Goal: Complete application form

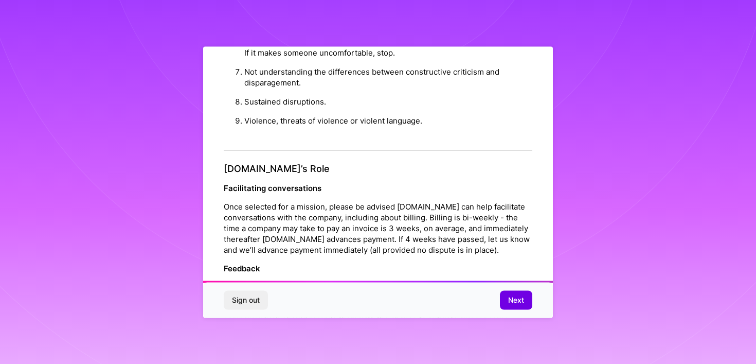
scroll to position [1144, 0]
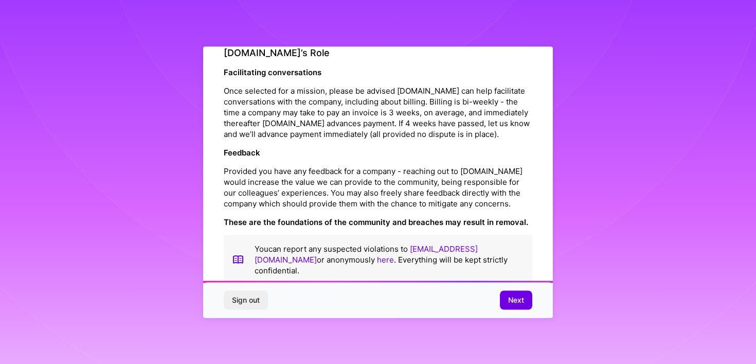
click at [508, 308] on button "Next" at bounding box center [516, 300] width 32 height 19
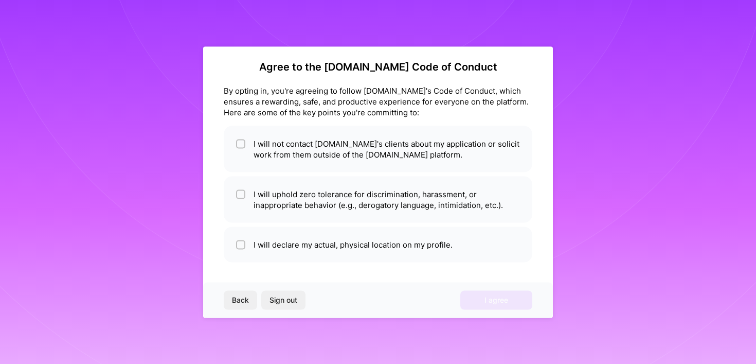
scroll to position [7, 0]
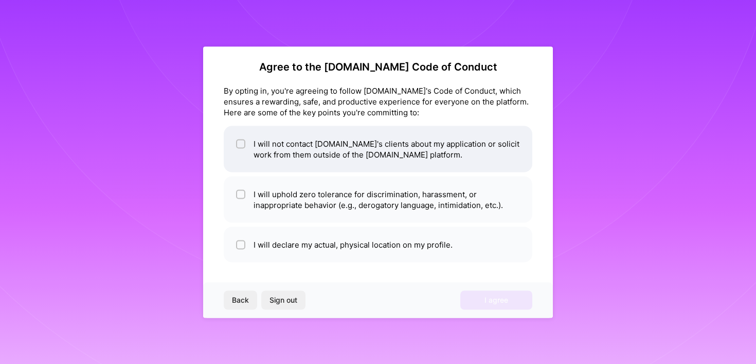
click at [313, 160] on li "I will not contact [DOMAIN_NAME]'s clients about my application or solicit work…" at bounding box center [378, 148] width 309 height 46
checkbox input "true"
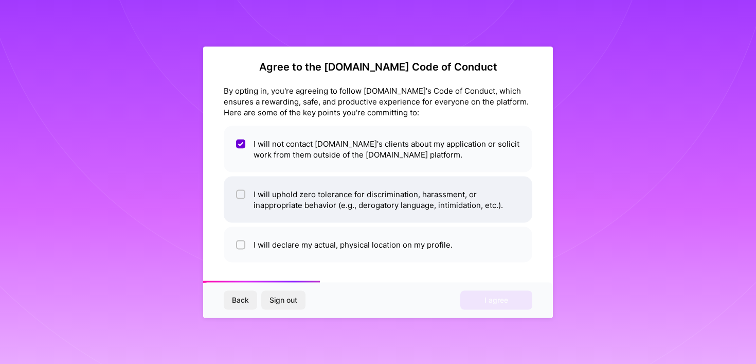
click at [293, 197] on li "I will uphold zero tolerance for discrimination, harassment, or inappropriate b…" at bounding box center [378, 199] width 309 height 46
click at [286, 211] on li "I will uphold zero tolerance for discrimination, harassment, or inappropriate b…" at bounding box center [378, 199] width 309 height 46
checkbox input "true"
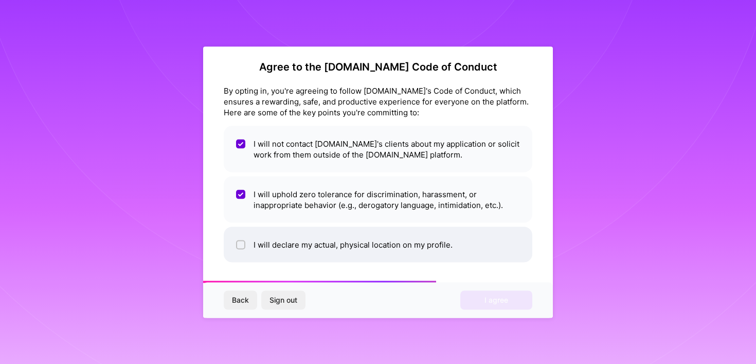
click at [270, 250] on li "I will declare my actual, physical location on my profile." at bounding box center [378, 243] width 309 height 35
checkbox input "true"
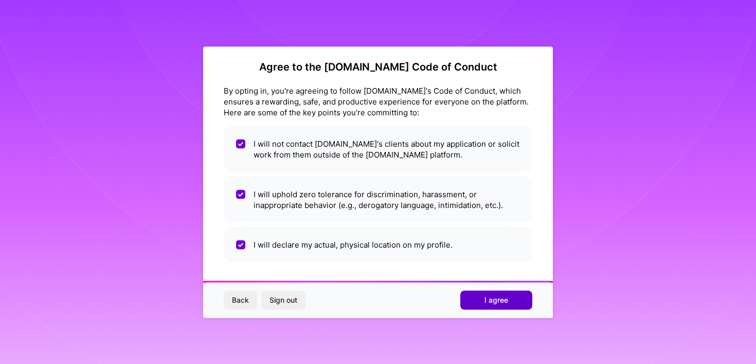
click at [482, 298] on button "I agree" at bounding box center [496, 300] width 72 height 19
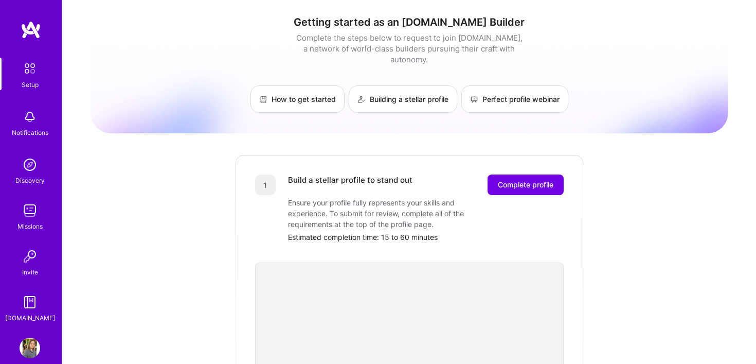
click at [35, 352] on img at bounding box center [30, 347] width 21 height 21
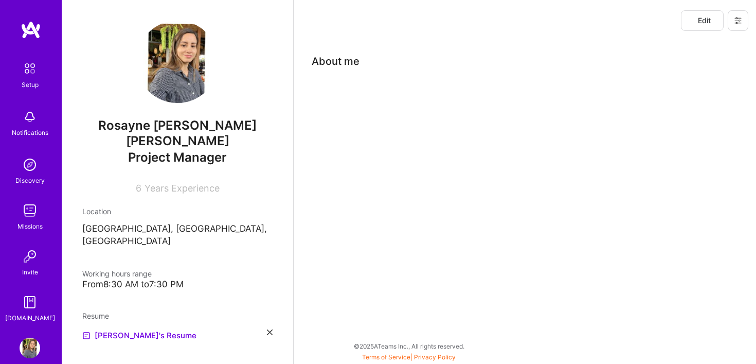
click at [399, 124] on div "About me" at bounding box center [525, 94] width 462 height 106
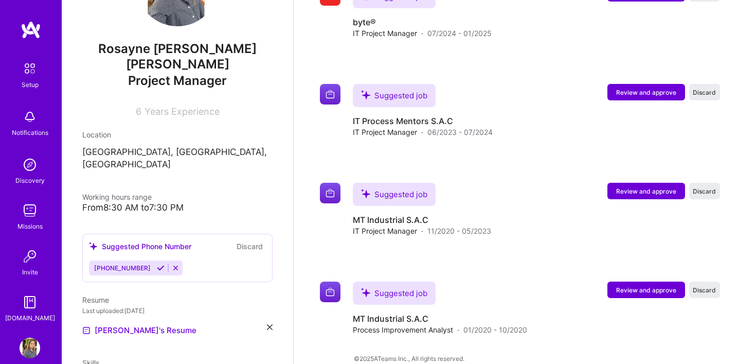
scroll to position [76, 0]
click at [152, 325] on link "[PERSON_NAME]'s Resume" at bounding box center [139, 331] width 114 height 12
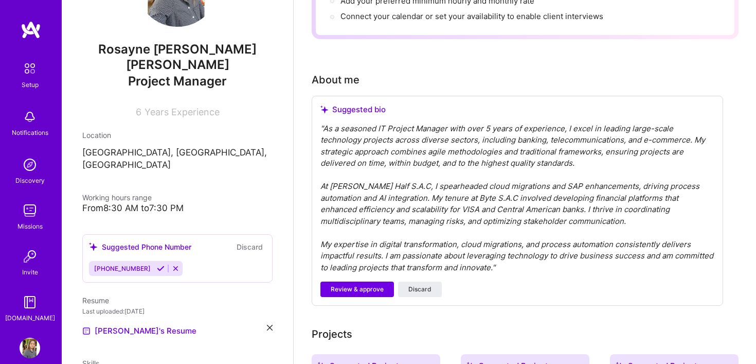
scroll to position [0, 0]
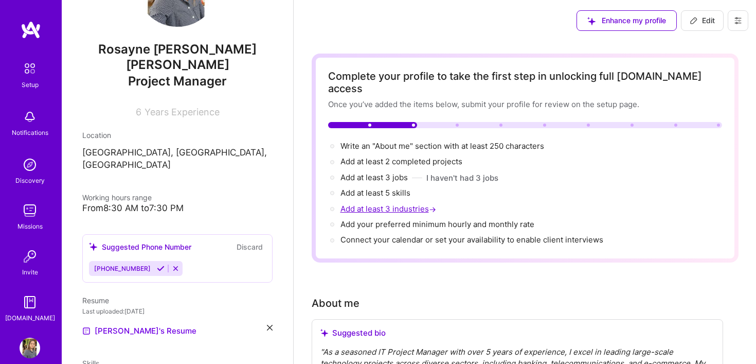
click at [384, 204] on span "Add at least 3 industries →" at bounding box center [389, 209] width 98 height 10
select select "US"
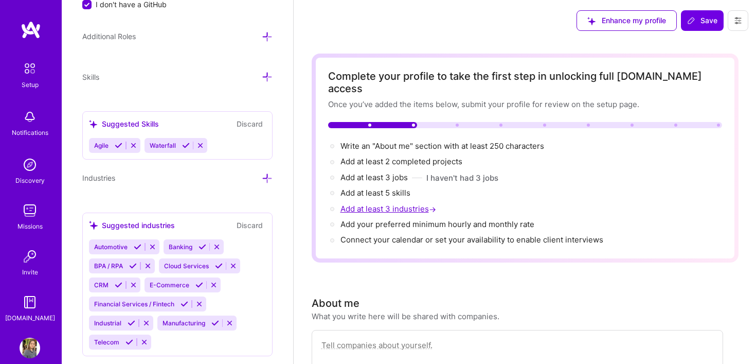
scroll to position [759, 0]
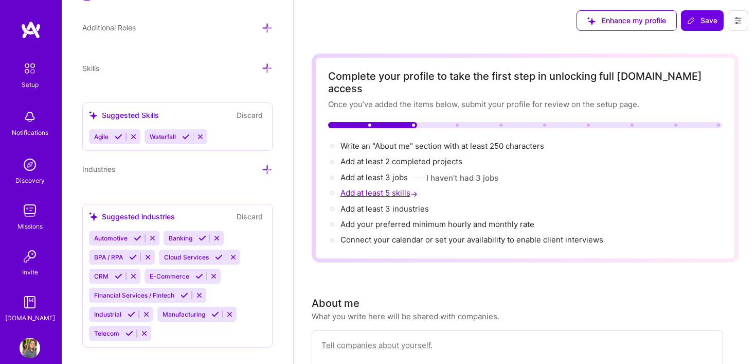
click at [394, 188] on span "Add at least 5 skills →" at bounding box center [379, 193] width 79 height 10
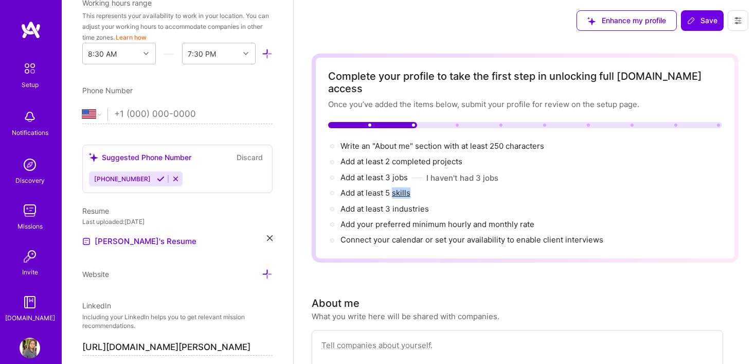
scroll to position [78, 0]
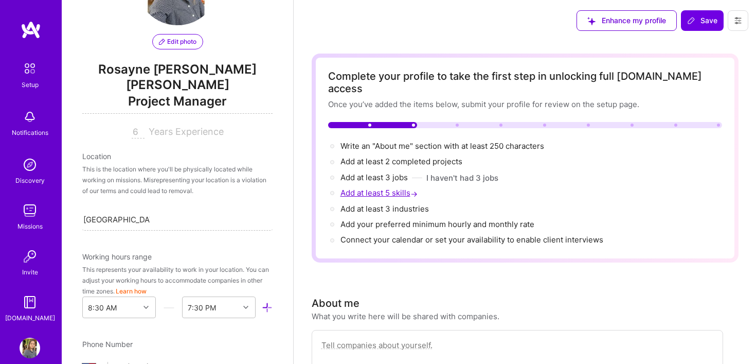
click at [394, 188] on span "Add at least 5 skills →" at bounding box center [379, 193] width 79 height 10
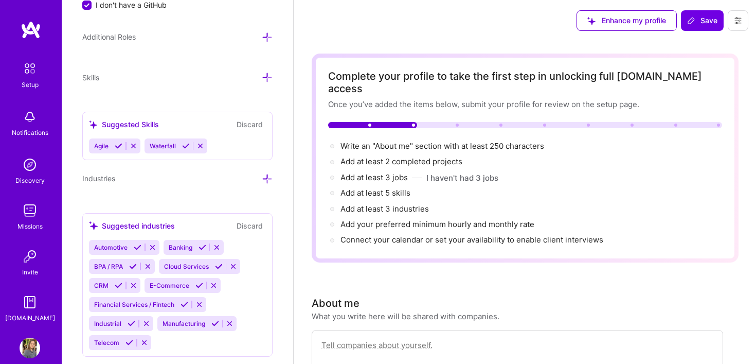
scroll to position [759, 0]
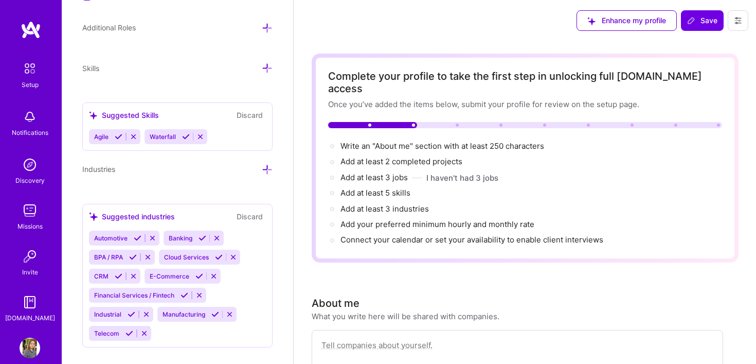
click at [234, 129] on div "Agile Waterfall" at bounding box center [177, 136] width 177 height 15
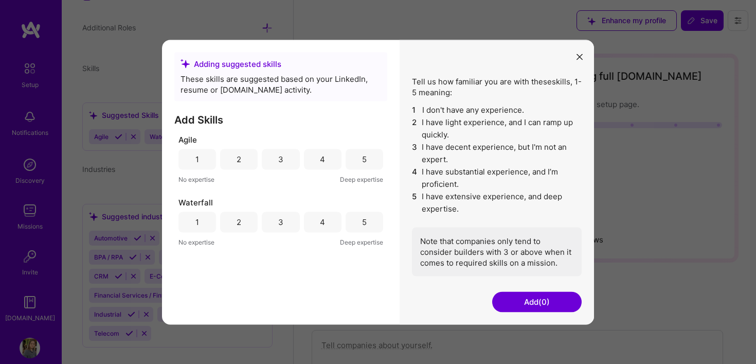
click at [345, 161] on div "1 2 3 4 5" at bounding box center [280, 159] width 205 height 21
click at [364, 157] on div "5" at bounding box center [364, 159] width 5 height 11
click at [353, 224] on div "5" at bounding box center [365, 221] width 38 height 21
click at [541, 300] on button "Add (2)" at bounding box center [536, 301] width 89 height 21
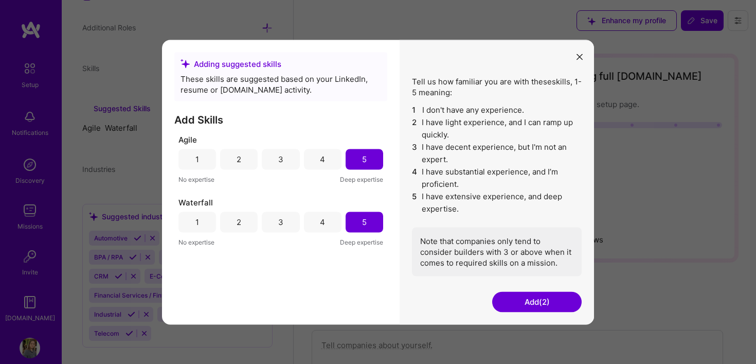
scroll to position [698, 0]
click at [541, 300] on button "Add (2)" at bounding box center [536, 301] width 89 height 21
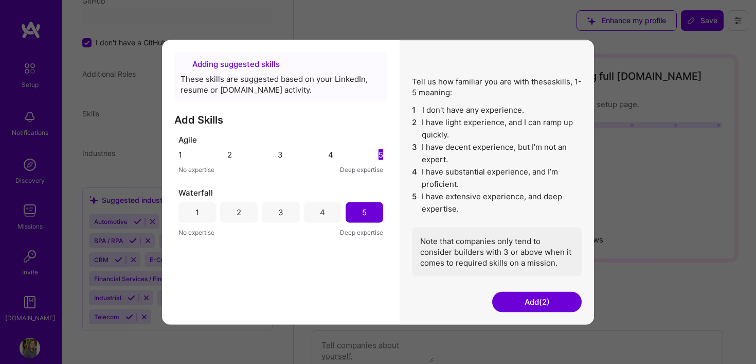
scroll to position [294, 0]
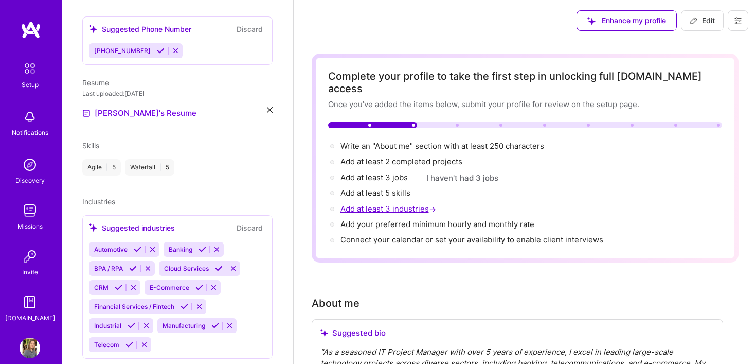
click at [406, 204] on span "Add at least 3 industries →" at bounding box center [389, 209] width 98 height 10
select select "US"
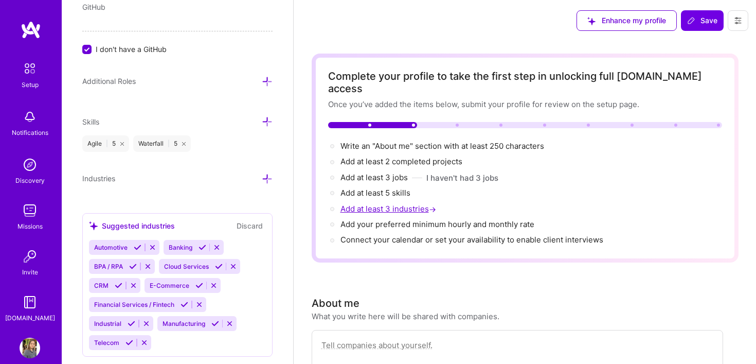
scroll to position [715, 0]
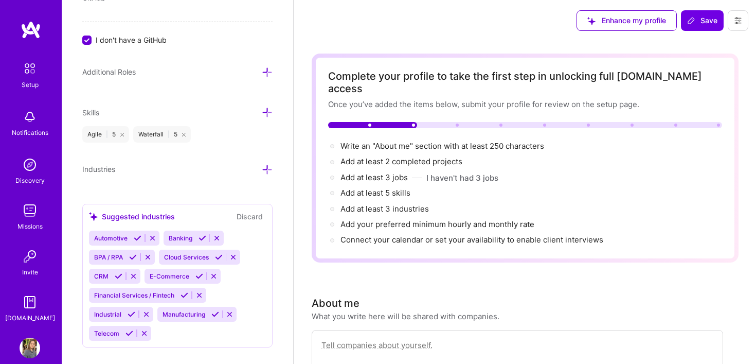
click at [244, 230] on div "Automotive Banking BPA / RPA Cloud Services CRM E-Commerce Financial Services /…" at bounding box center [177, 285] width 177 height 110
click at [189, 234] on span "Banking" at bounding box center [181, 238] width 24 height 8
click at [196, 311] on div "Automotive Banking BPA / RPA Cloud Services CRM E-Commerce Financial Services /…" at bounding box center [177, 285] width 177 height 110
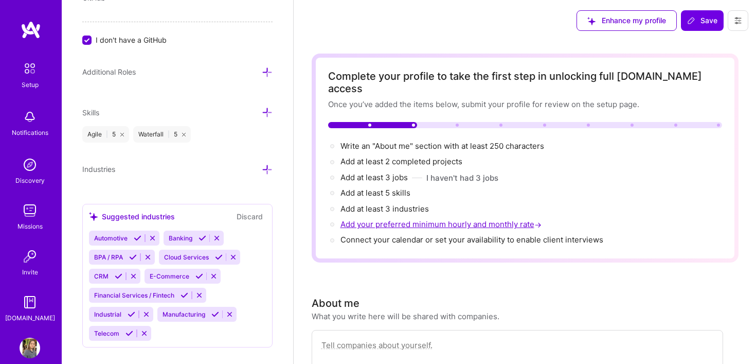
click at [374, 219] on span "Add your preferred minimum hourly and monthly rate →" at bounding box center [441, 224] width 203 height 10
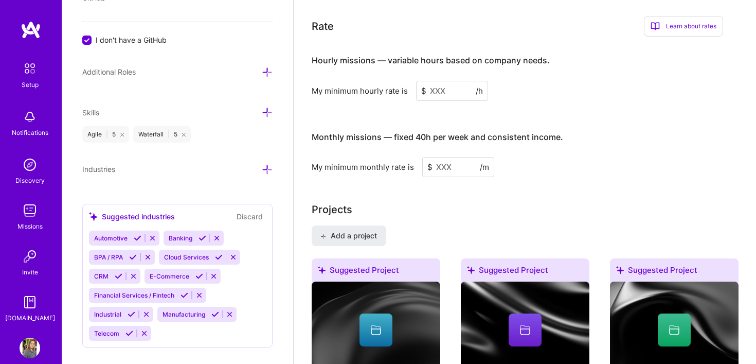
scroll to position [757, 0]
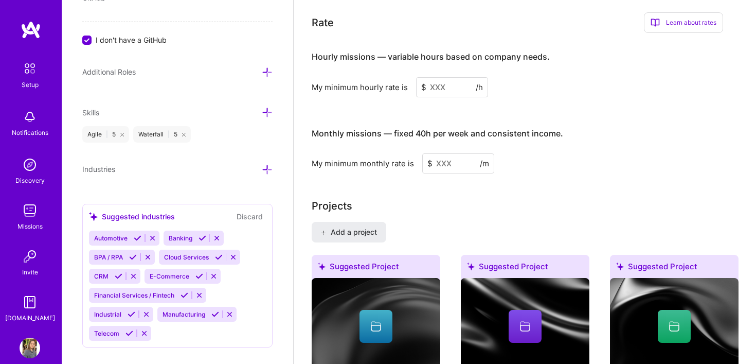
click at [441, 77] on input at bounding box center [452, 87] width 72 height 20
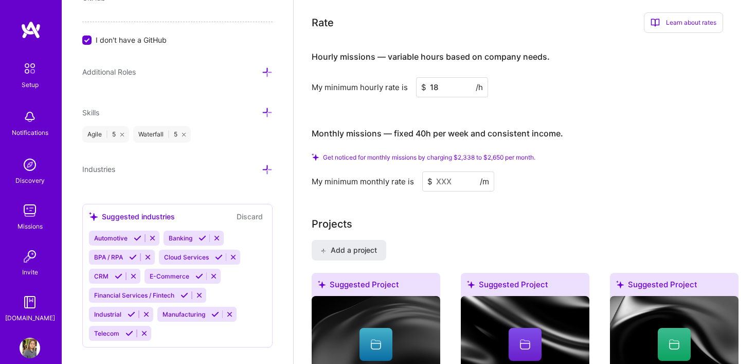
type input "18"
click at [456, 174] on input at bounding box center [458, 181] width 72 height 20
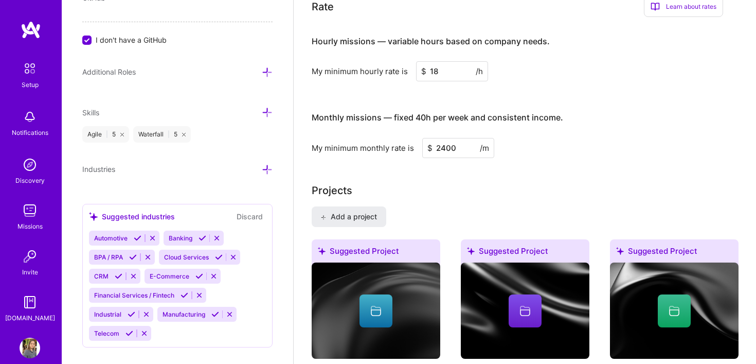
type input "2400"
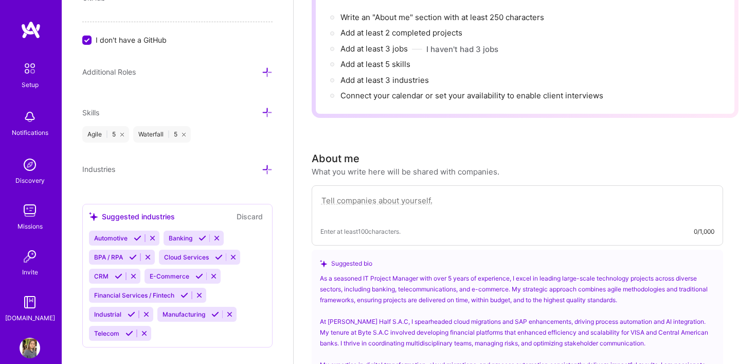
scroll to position [0, 0]
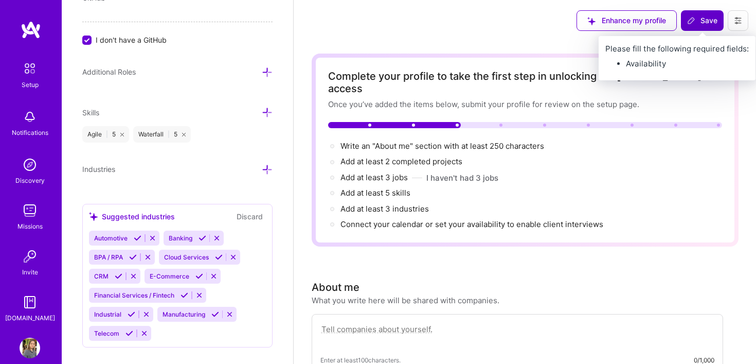
click at [687, 20] on icon at bounding box center [691, 20] width 8 height 8
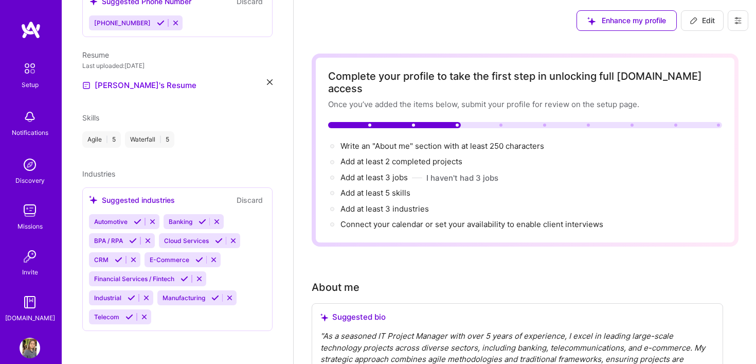
scroll to position [294, 0]
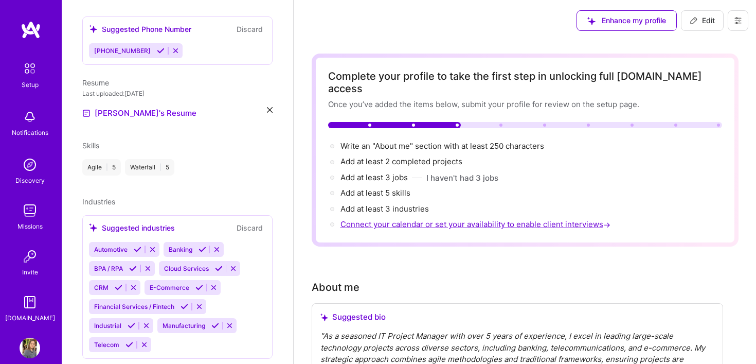
click at [442, 219] on span "Connect your calendar or set your availability to enable client interviews →" at bounding box center [476, 224] width 272 height 10
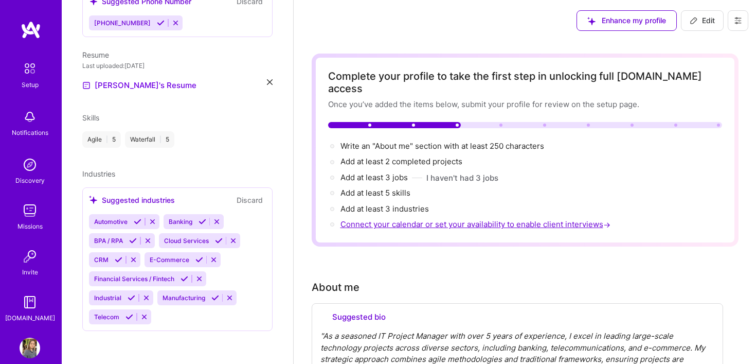
select select "US"
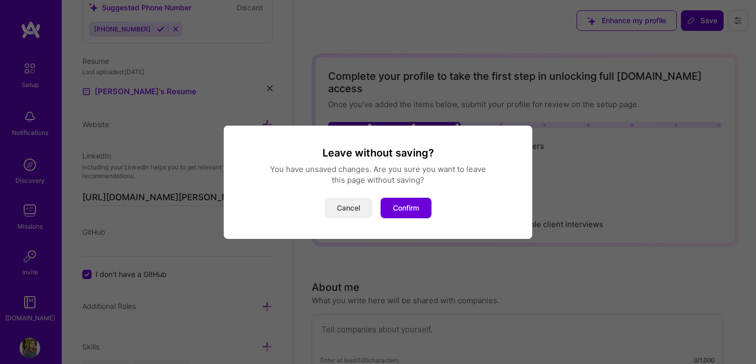
click at [362, 211] on button "Cancel" at bounding box center [349, 207] width 48 height 21
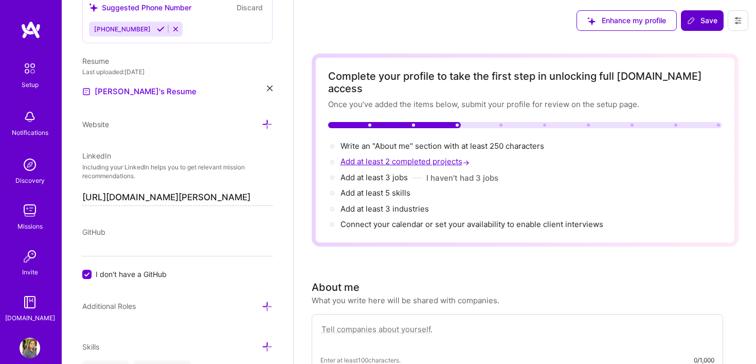
click at [395, 156] on span "Add at least 2 completed projects →" at bounding box center [405, 161] width 131 height 10
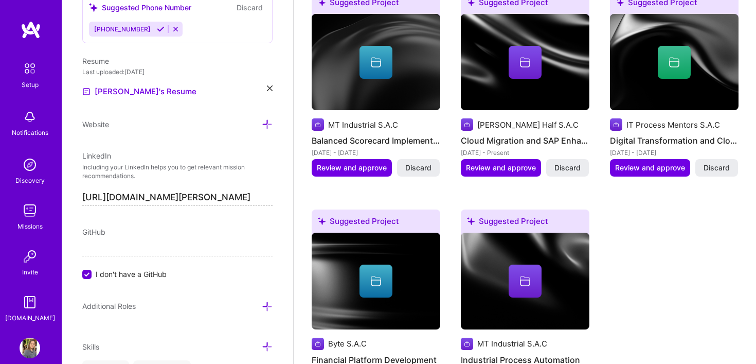
scroll to position [1012, 0]
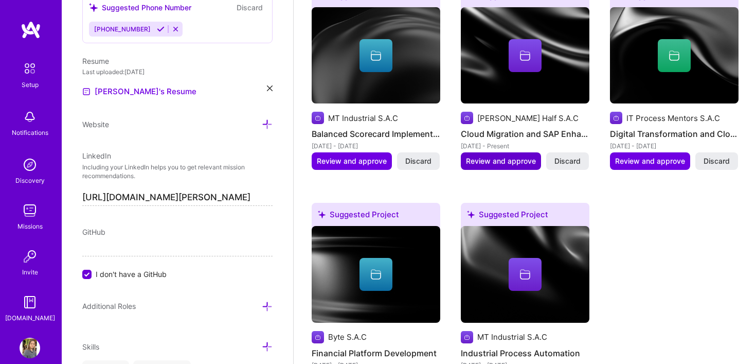
click at [508, 156] on span "Review and approve" at bounding box center [501, 161] width 70 height 10
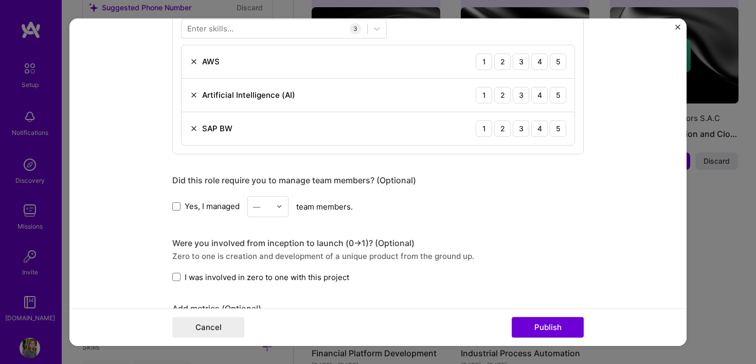
scroll to position [555, 0]
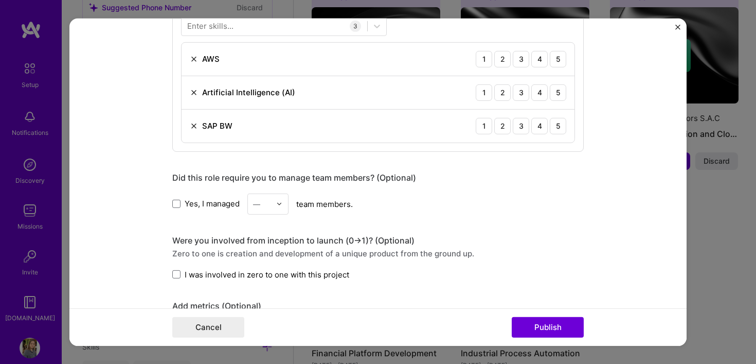
click at [278, 206] on img at bounding box center [279, 204] width 6 height 6
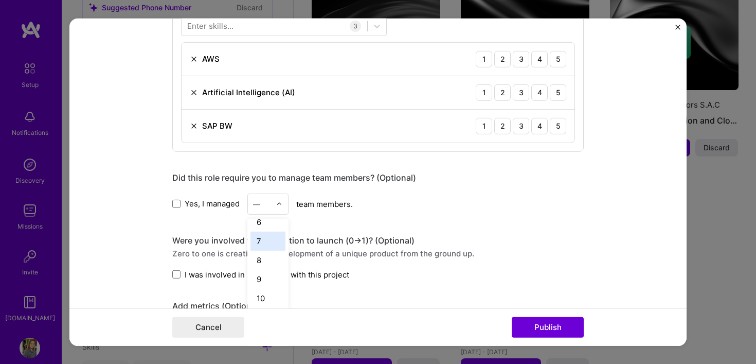
scroll to position [107, 0]
click at [264, 301] on div "10" at bounding box center [267, 294] width 35 height 19
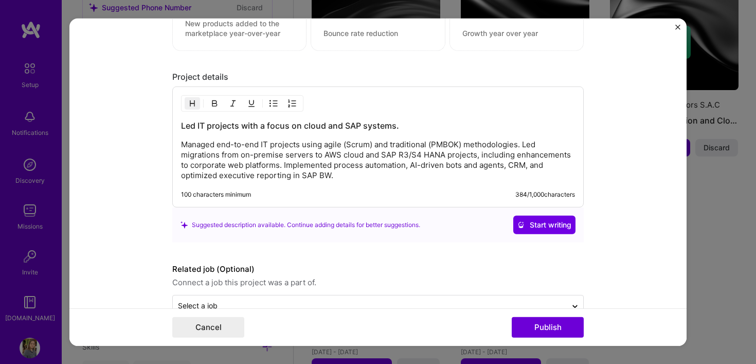
scroll to position [945, 0]
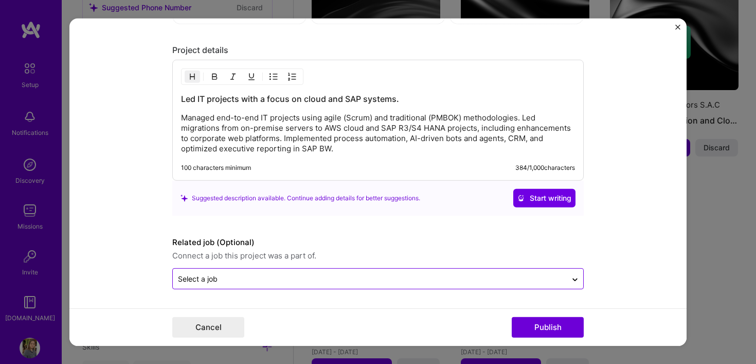
click at [262, 282] on input "text" at bounding box center [370, 278] width 384 height 11
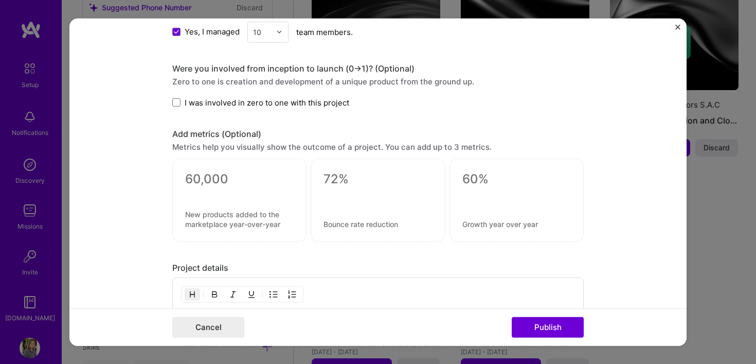
scroll to position [700, 0]
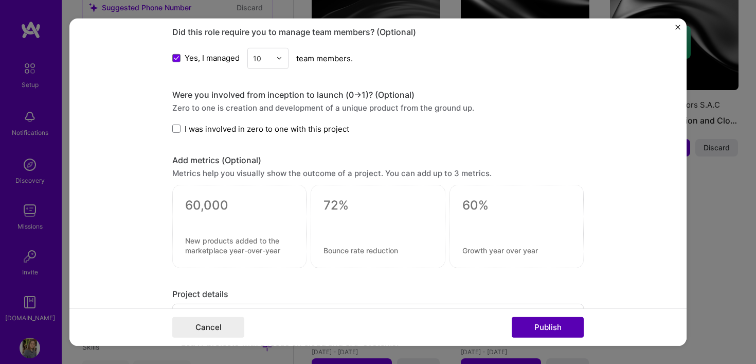
click at [535, 331] on button "Publish" at bounding box center [548, 327] width 72 height 21
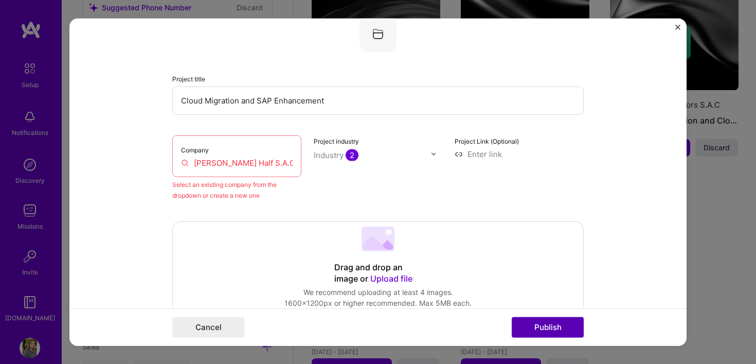
scroll to position [67, 0]
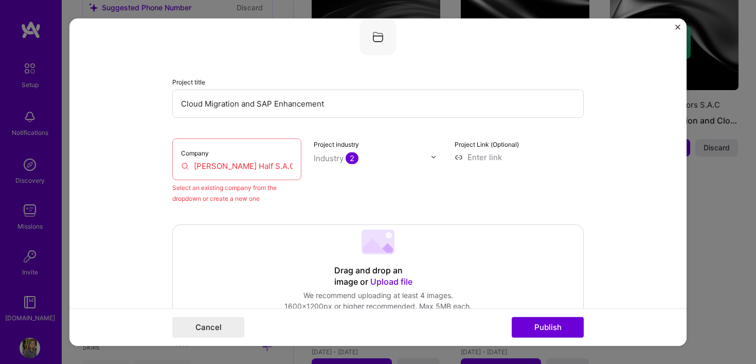
click at [292, 160] on input "[PERSON_NAME] Half S.A.C" at bounding box center [237, 165] width 112 height 11
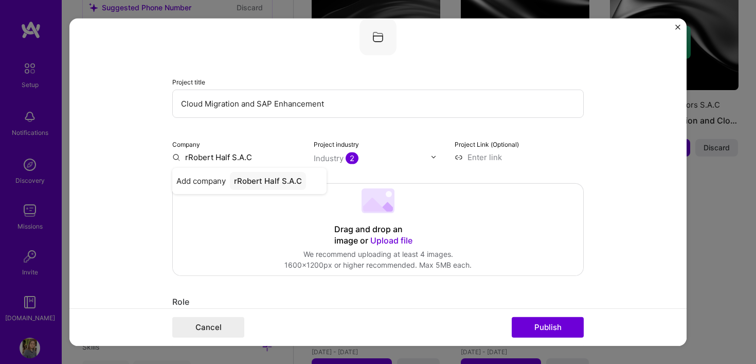
type input "[PERSON_NAME] Half S.A.C"
click at [256, 184] on div "[PERSON_NAME] Half S.A.C" at bounding box center [273, 185] width 99 height 28
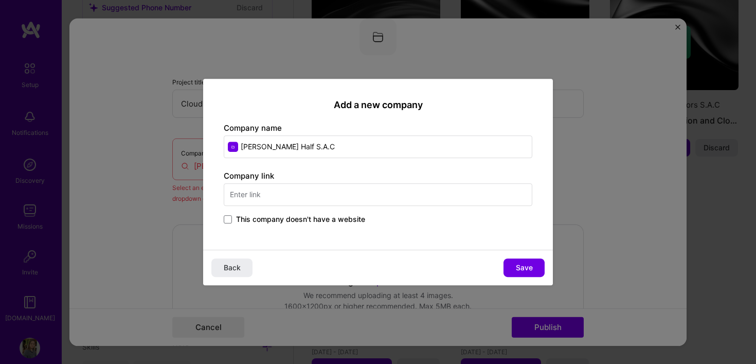
click at [285, 197] on input "text" at bounding box center [378, 194] width 309 height 23
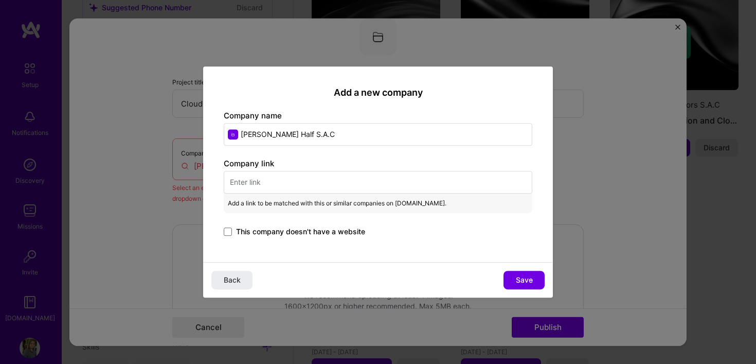
paste input "[URL][DOMAIN_NAME]"
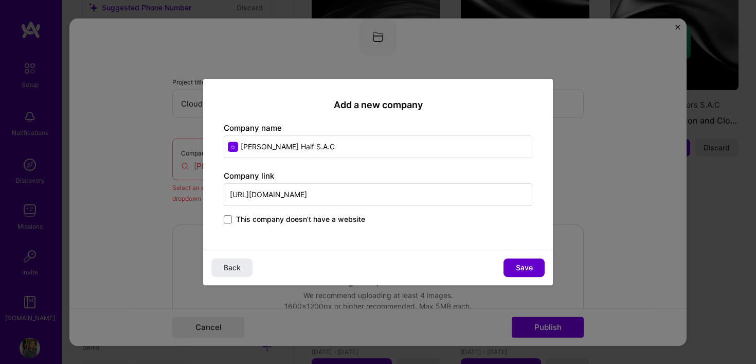
type input "[URL][DOMAIN_NAME]"
click at [515, 264] on button "Save" at bounding box center [524, 267] width 41 height 19
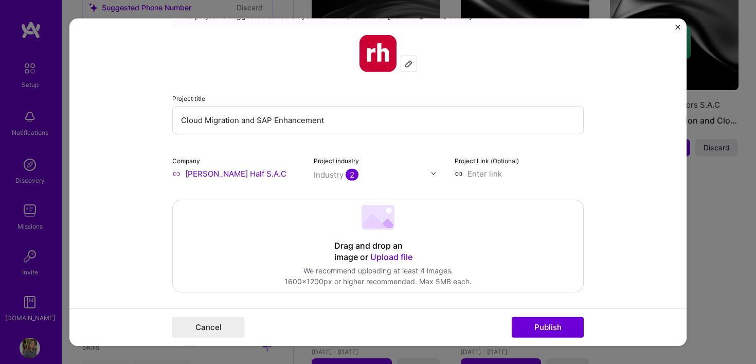
scroll to position [33, 0]
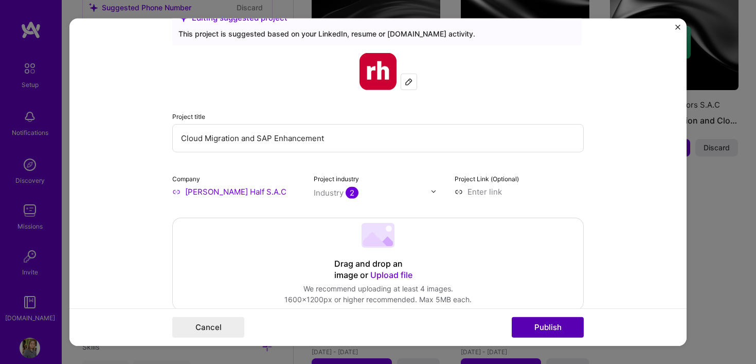
click at [532, 325] on button "Publish" at bounding box center [548, 327] width 72 height 21
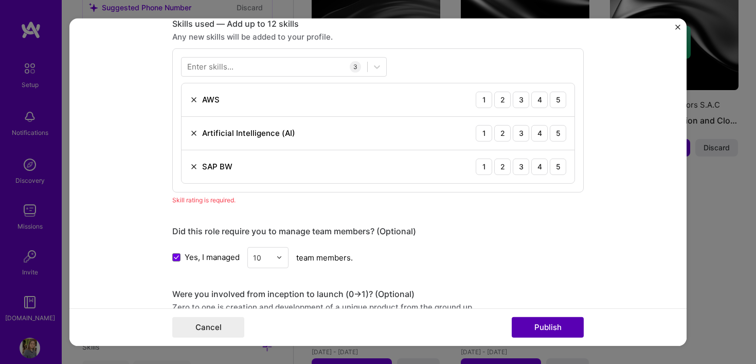
scroll to position [515, 0]
click at [541, 102] on div "4" at bounding box center [539, 99] width 16 height 16
click at [542, 133] on div "4" at bounding box center [539, 132] width 16 height 16
click at [541, 162] on div "4" at bounding box center [539, 165] width 16 height 16
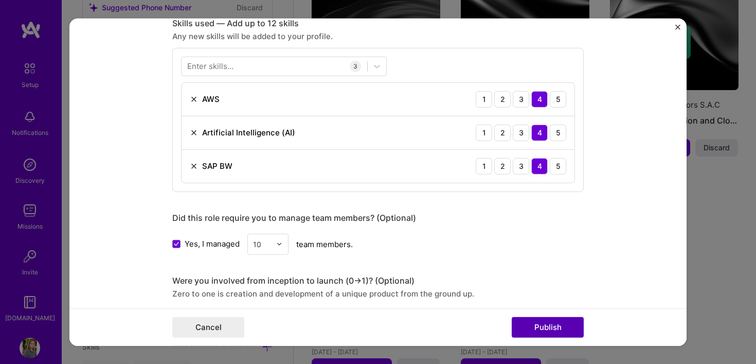
click at [544, 332] on button "Publish" at bounding box center [548, 327] width 72 height 21
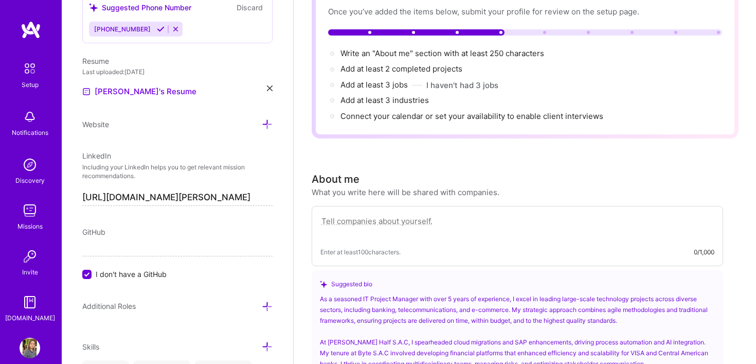
scroll to position [12, 0]
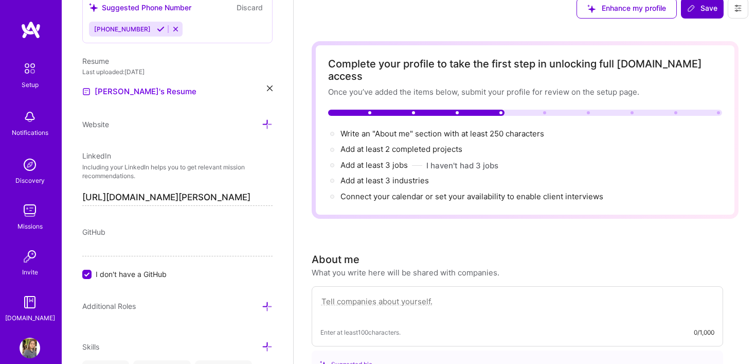
click at [383, 295] on textarea at bounding box center [517, 307] width 394 height 24
paste textarea "IT Project Manager with over 5 years of experience leading large-scale technolo…"
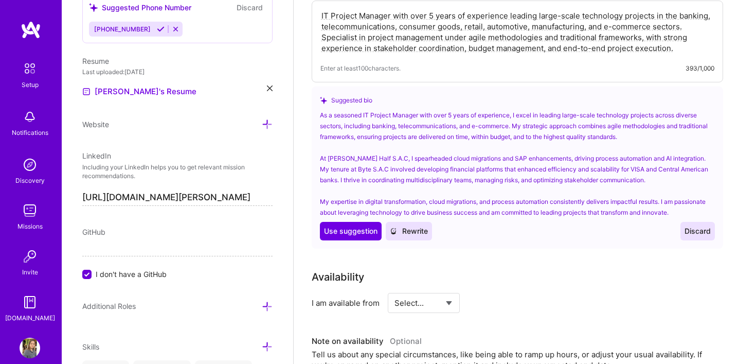
scroll to position [300, 0]
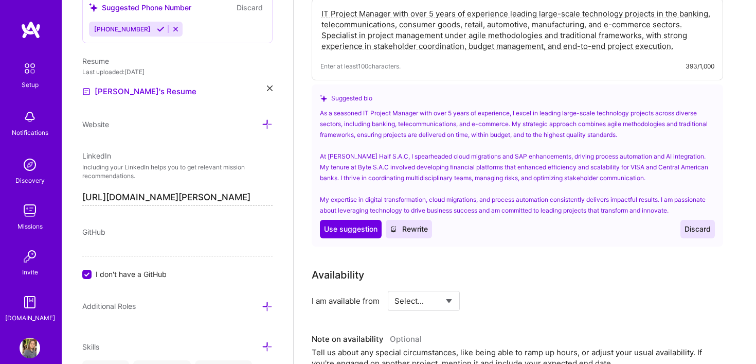
type textarea "IT Project Manager with over 5 years of experience leading large-scale technolo…"
click at [695, 224] on span "Discard" at bounding box center [698, 229] width 26 height 10
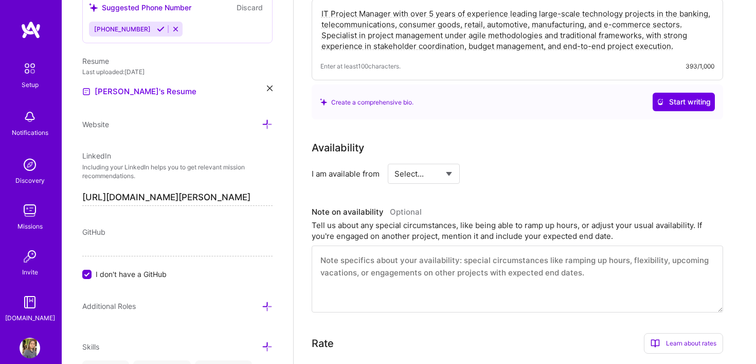
click at [431, 165] on select "Select... Right Now Future Date Not Available" at bounding box center [423, 173] width 59 height 26
select select "Right Now"
click at [394, 160] on select "Select... Right Now Future Date Not Available" at bounding box center [423, 173] width 59 height 26
click at [512, 164] on input at bounding box center [518, 174] width 62 height 20
type input "4"
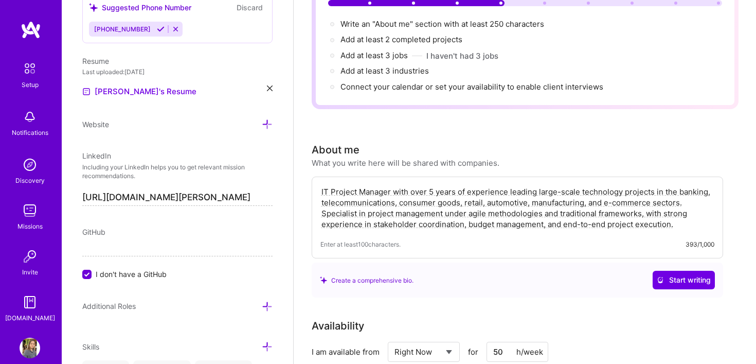
scroll to position [0, 0]
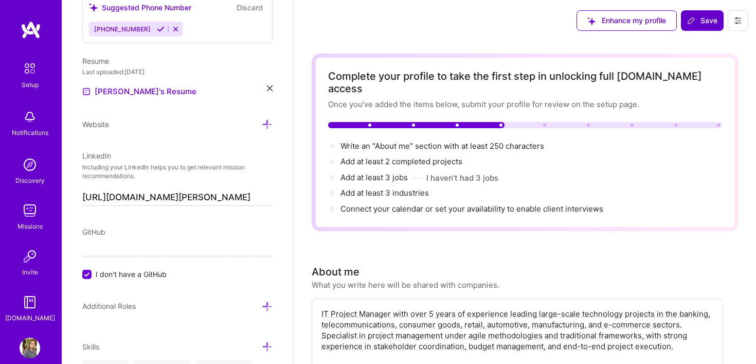
type input "50"
click at [707, 24] on span "Save" at bounding box center [702, 20] width 30 height 10
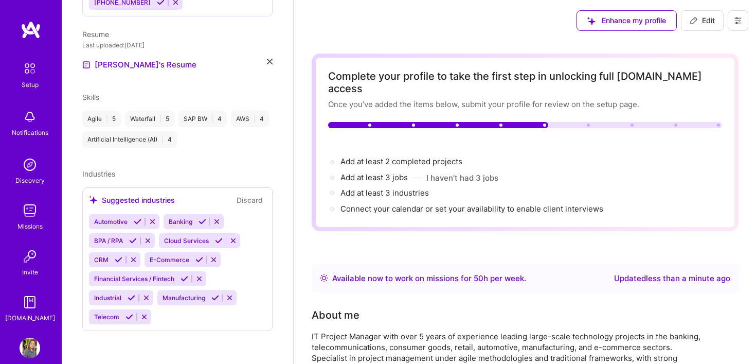
scroll to position [303, 0]
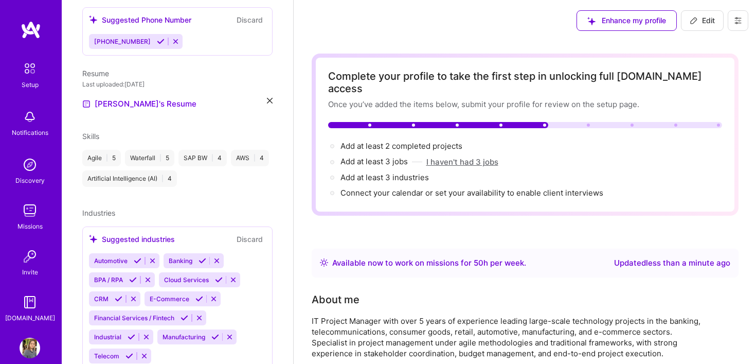
click at [471, 156] on button "I haven't had 3 jobs" at bounding box center [462, 161] width 72 height 11
click at [471, 156] on div "Add at least 3 jobs →" at bounding box center [525, 161] width 394 height 11
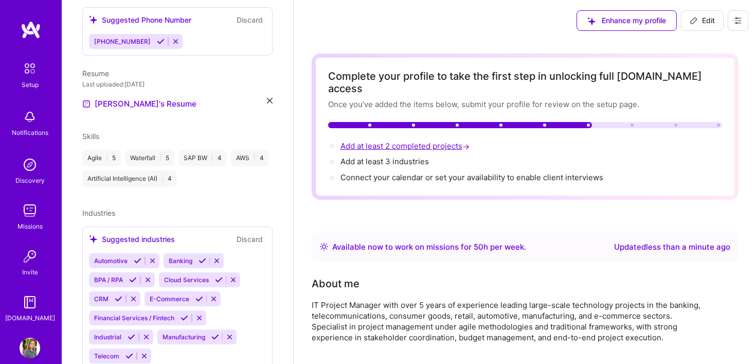
click at [443, 141] on span "Add at least 2 completed projects →" at bounding box center [405, 146] width 131 height 10
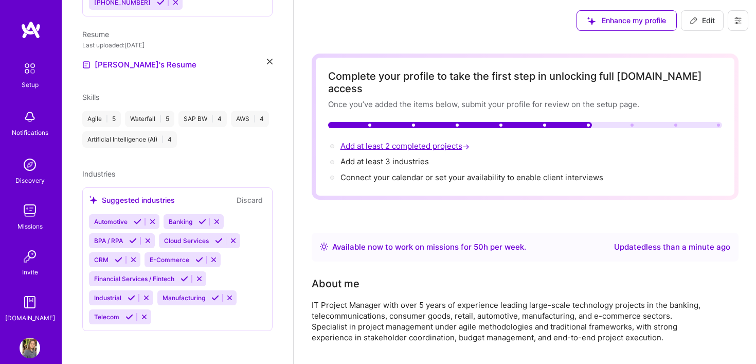
select select "US"
select select "Right Now"
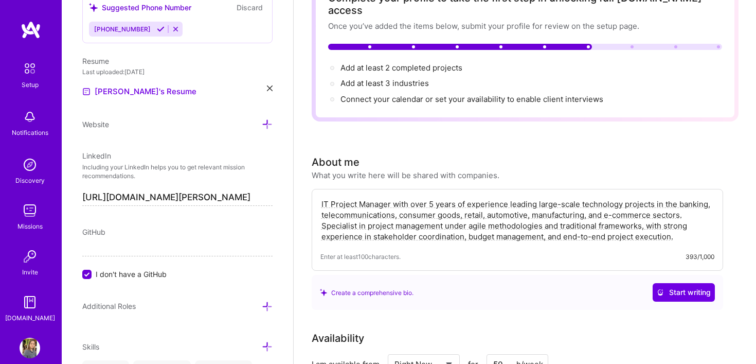
scroll to position [0, 0]
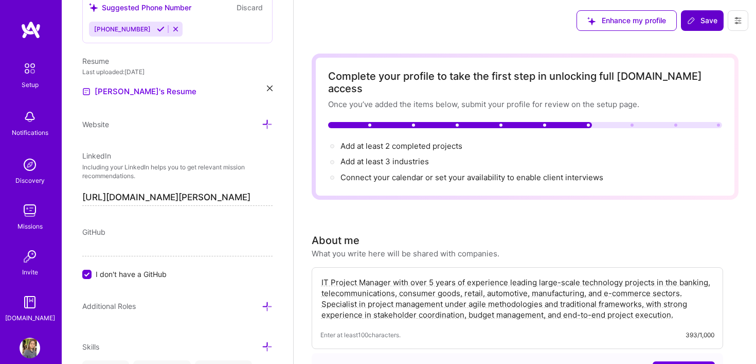
click at [712, 26] on button "Save" at bounding box center [702, 20] width 43 height 21
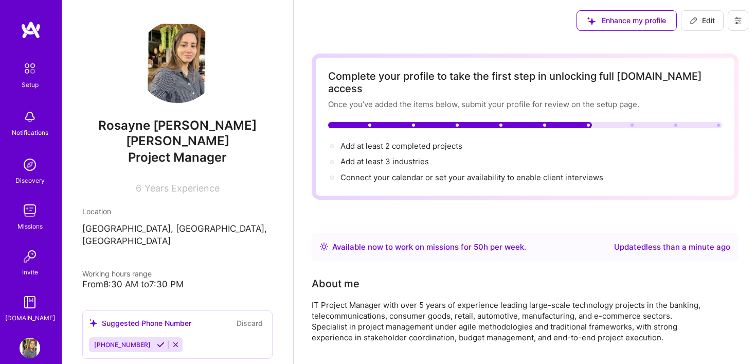
click at [35, 28] on img at bounding box center [31, 30] width 21 height 19
click at [25, 178] on div "Discovery" at bounding box center [29, 180] width 29 height 11
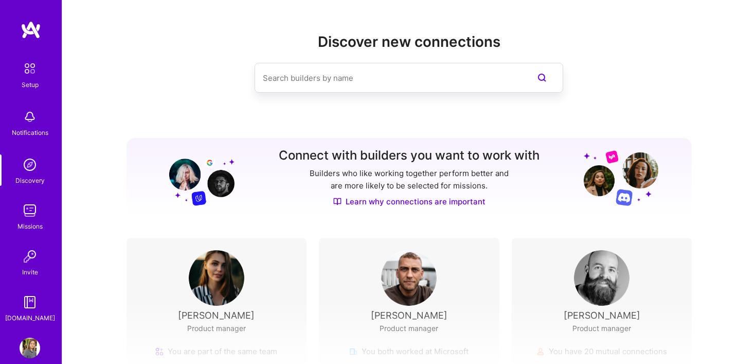
click at [289, 80] on input at bounding box center [388, 78] width 251 height 26
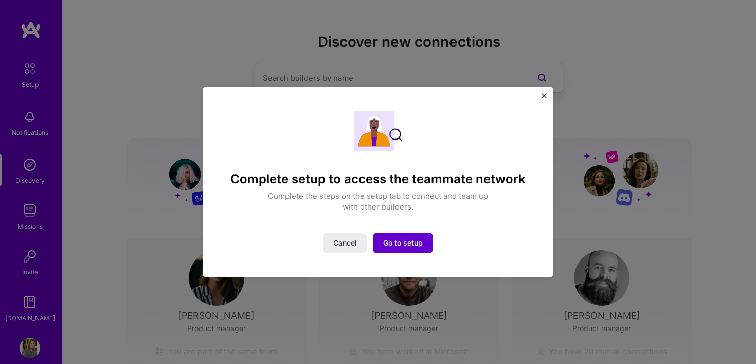
click at [397, 249] on button "Go to setup" at bounding box center [403, 242] width 60 height 21
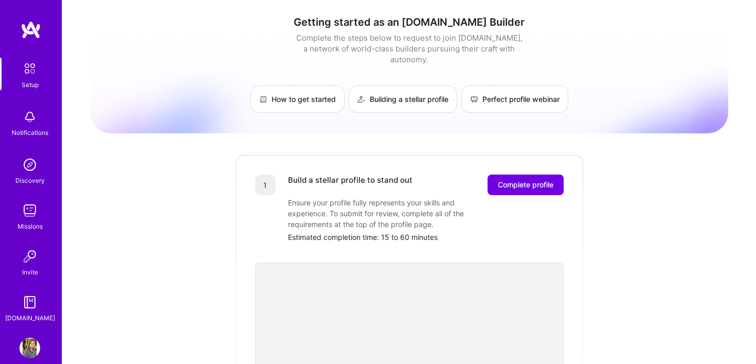
click at [28, 72] on img at bounding box center [30, 69] width 22 height 22
click at [27, 168] on img at bounding box center [30, 164] width 21 height 21
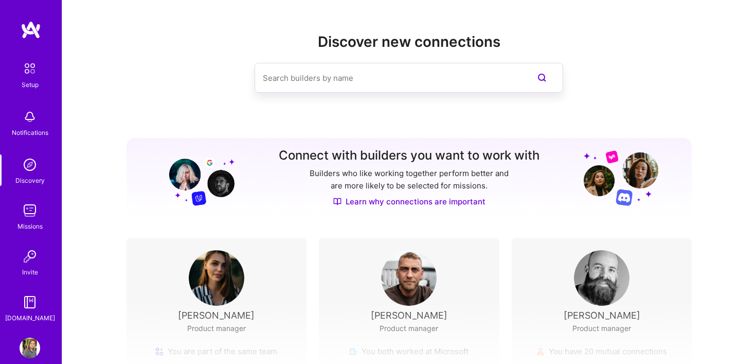
click at [297, 79] on input at bounding box center [388, 78] width 251 height 26
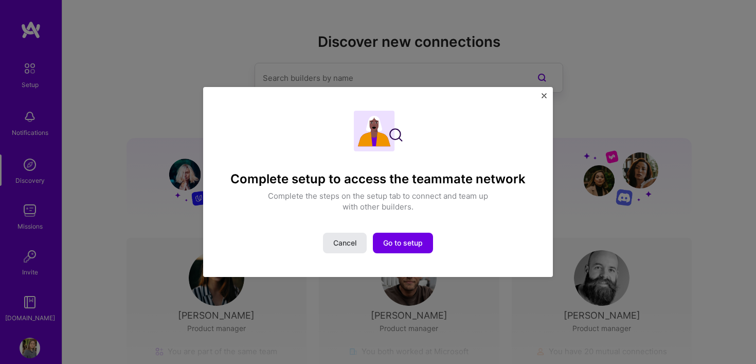
click at [345, 243] on span "Cancel" at bounding box center [344, 243] width 23 height 10
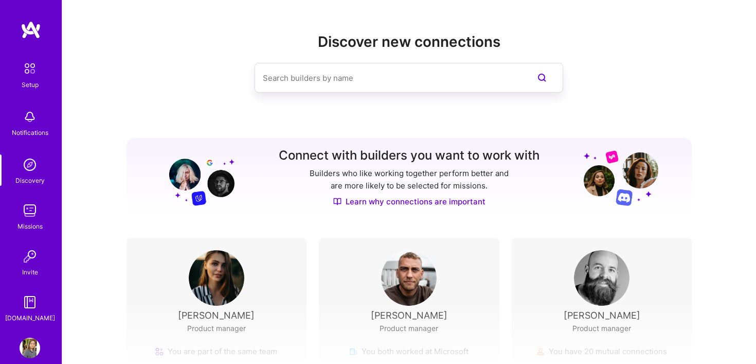
click at [383, 80] on input at bounding box center [388, 78] width 251 height 26
